Goal: Information Seeking & Learning: Check status

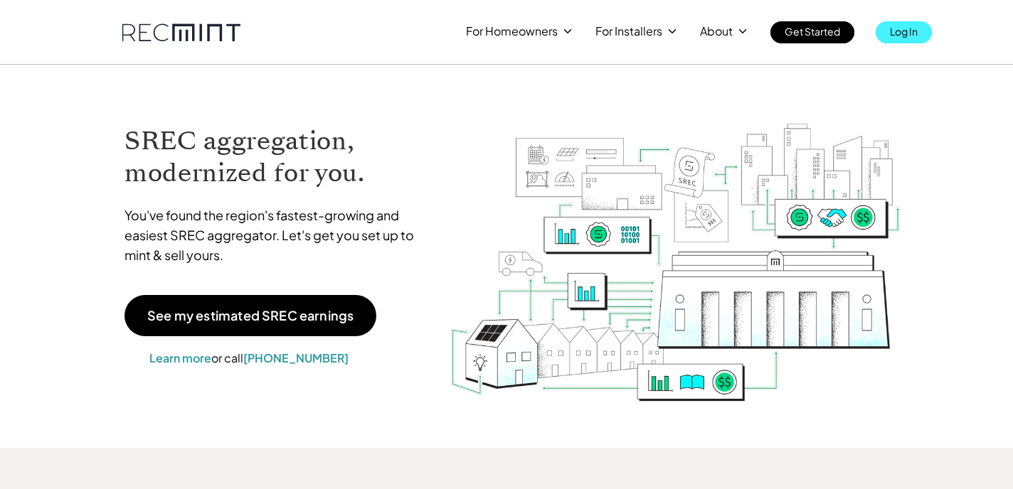
click at [895, 37] on p "Log In" at bounding box center [904, 31] width 28 height 20
click at [893, 35] on p "Log In" at bounding box center [904, 31] width 28 height 20
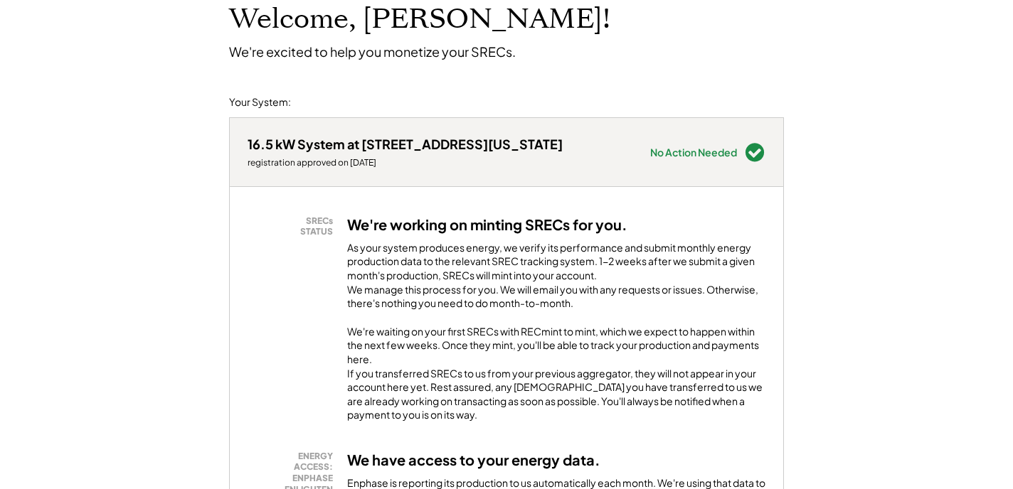
scroll to position [115, 0]
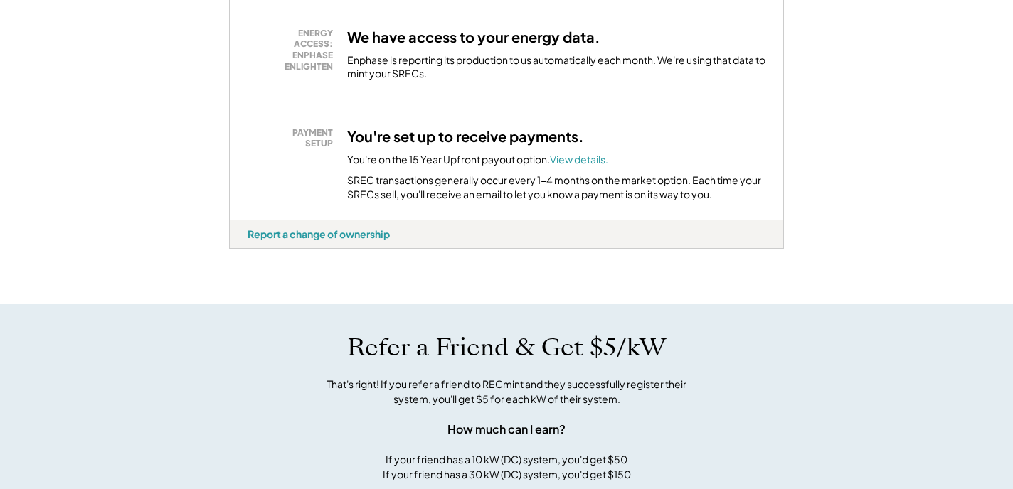
scroll to position [528, 0]
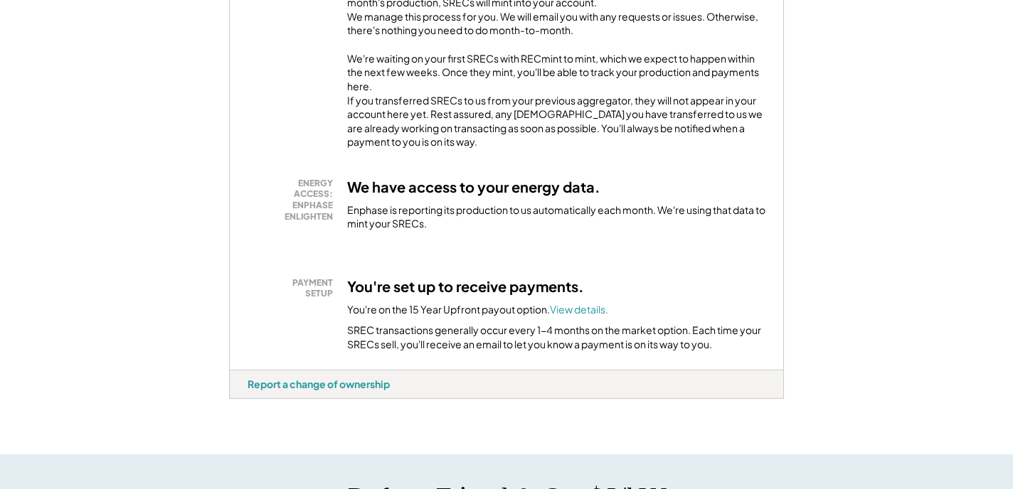
scroll to position [373, 0]
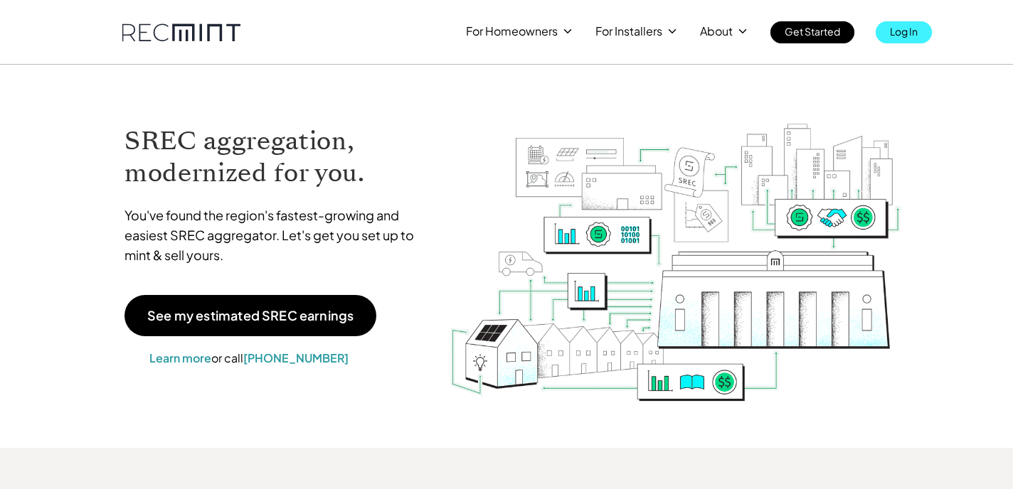
click at [912, 30] on p "Log In" at bounding box center [904, 31] width 28 height 20
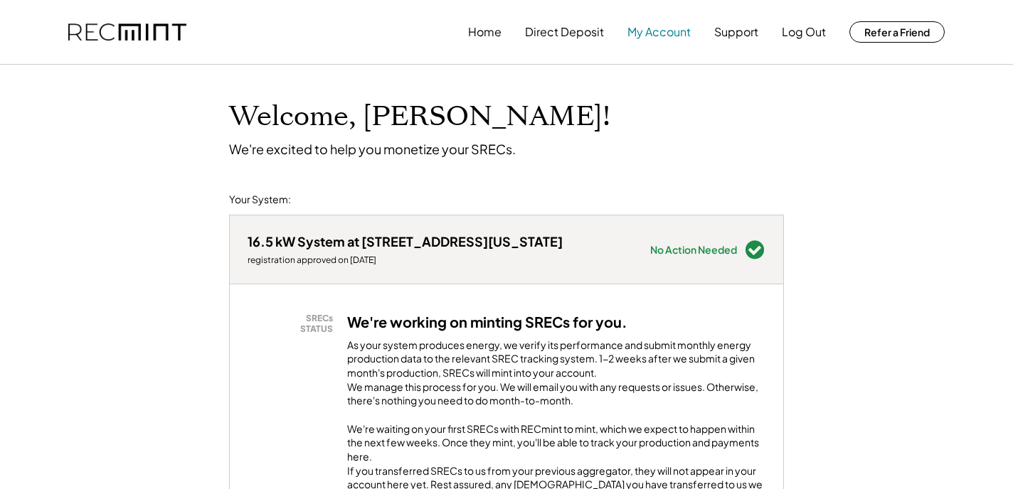
click at [655, 31] on button "My Account" at bounding box center [658, 32] width 63 height 28
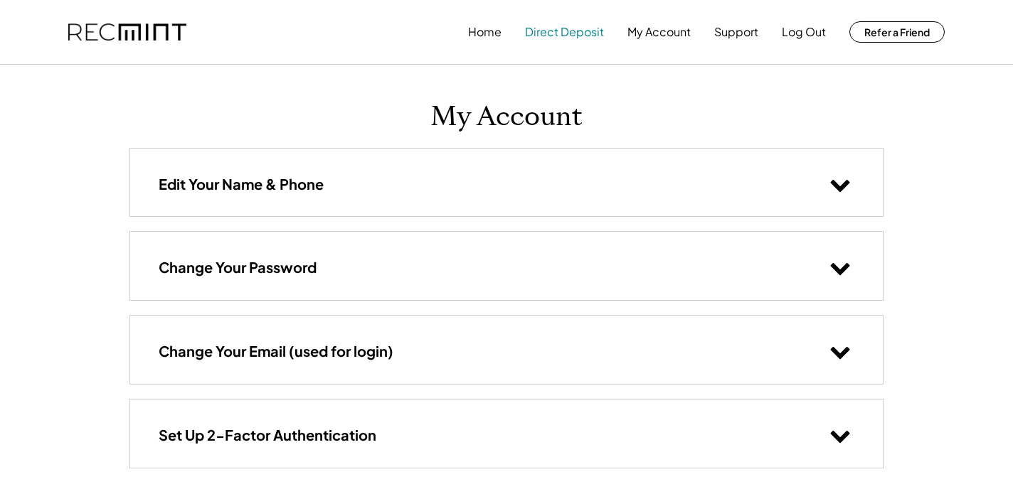
click at [565, 33] on button "Direct Deposit" at bounding box center [564, 32] width 79 height 28
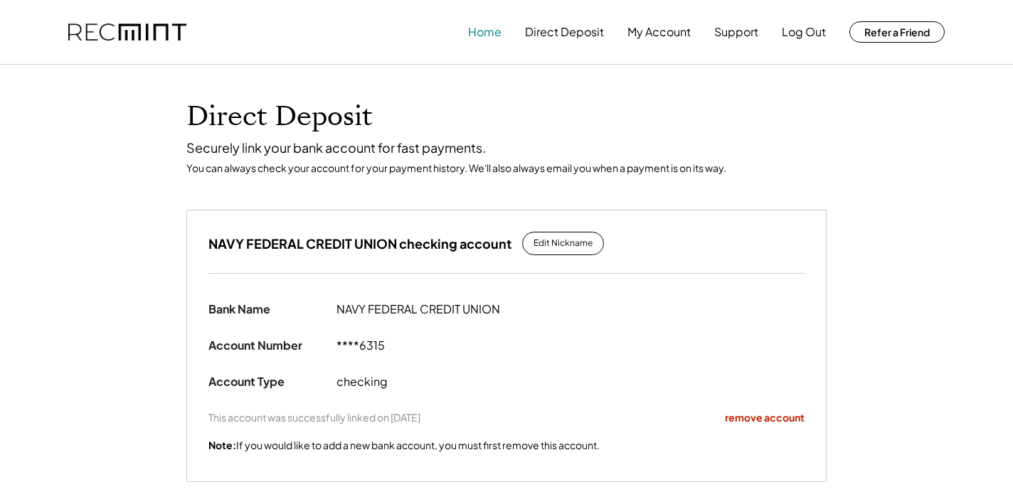
click at [489, 34] on button "Home" at bounding box center [484, 32] width 33 height 28
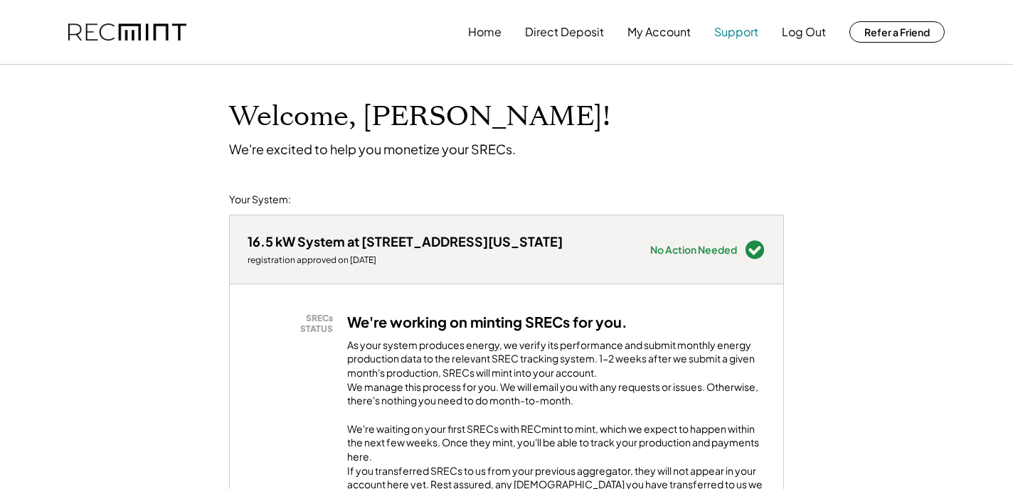
click at [730, 29] on button "Support" at bounding box center [736, 32] width 44 height 28
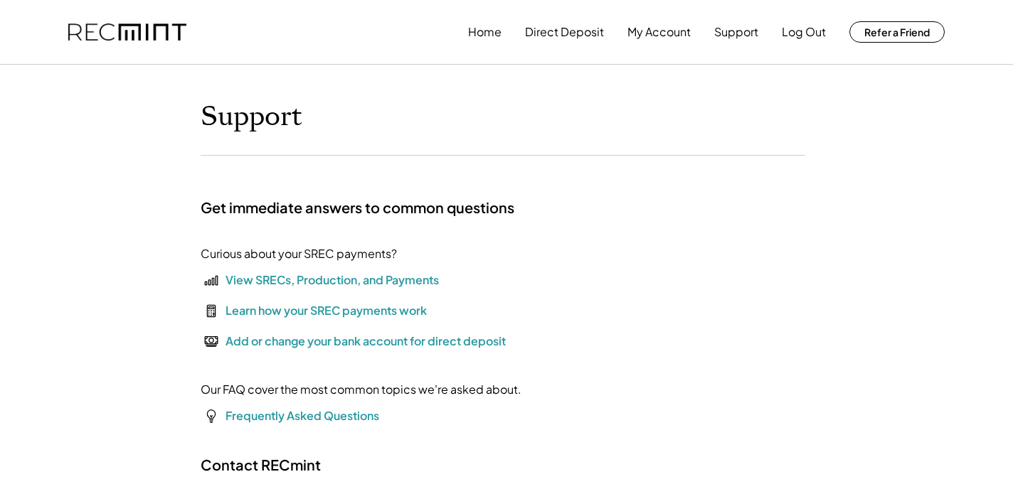
click at [268, 280] on div "View SRECs, Production, and Payments" at bounding box center [331, 280] width 213 height 17
